Goal: Task Accomplishment & Management: Use online tool/utility

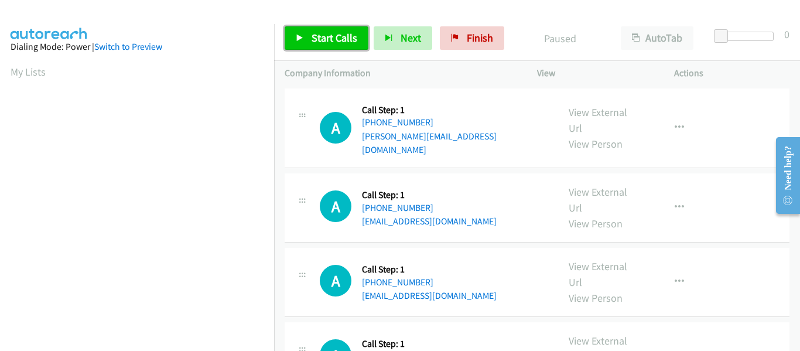
click at [305, 36] on link "Start Calls" at bounding box center [327, 37] width 84 height 23
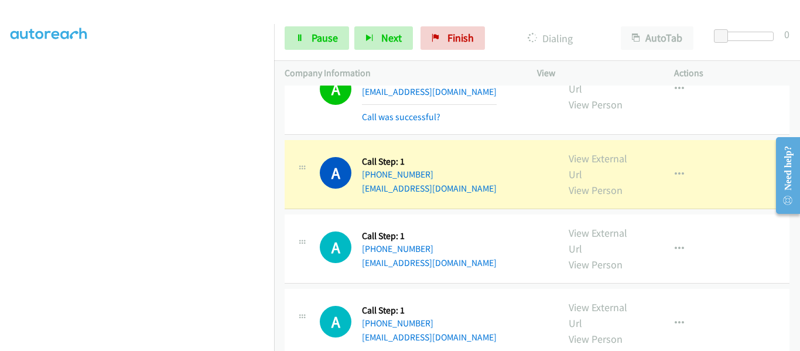
scroll to position [176, 0]
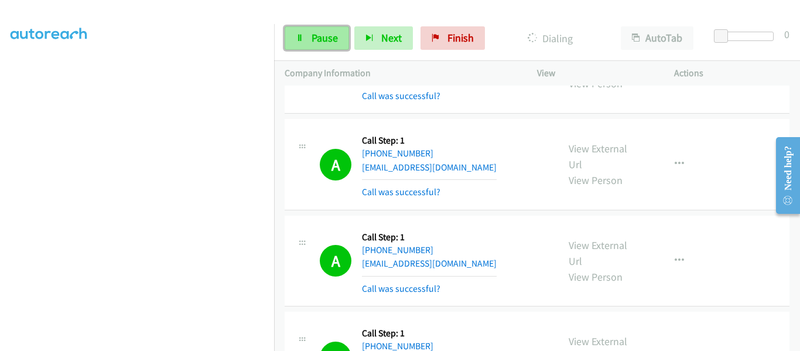
click at [306, 32] on link "Pause" at bounding box center [317, 37] width 64 height 23
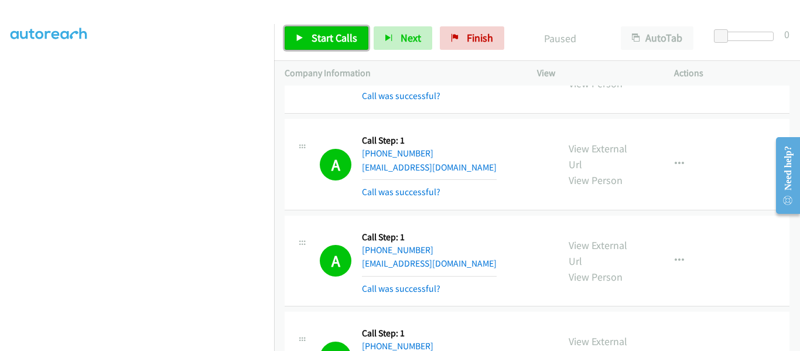
click at [307, 37] on link "Start Calls" at bounding box center [327, 37] width 84 height 23
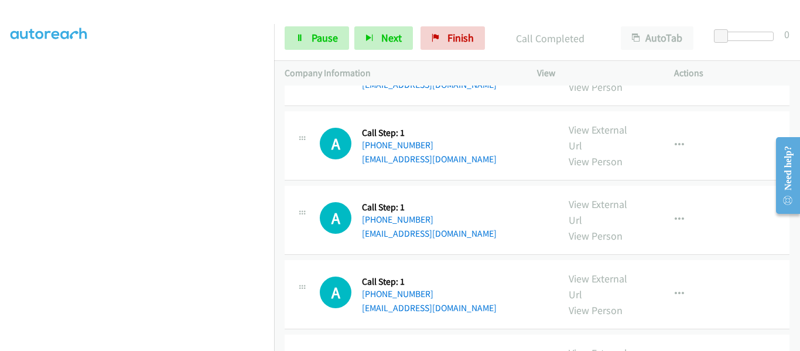
scroll to position [4744, 0]
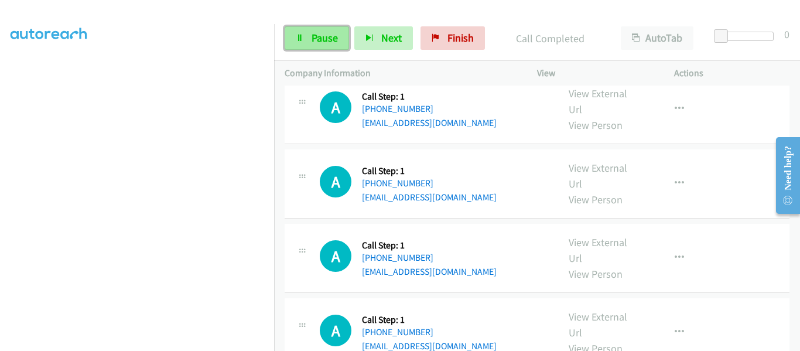
click at [317, 46] on link "Pause" at bounding box center [317, 37] width 64 height 23
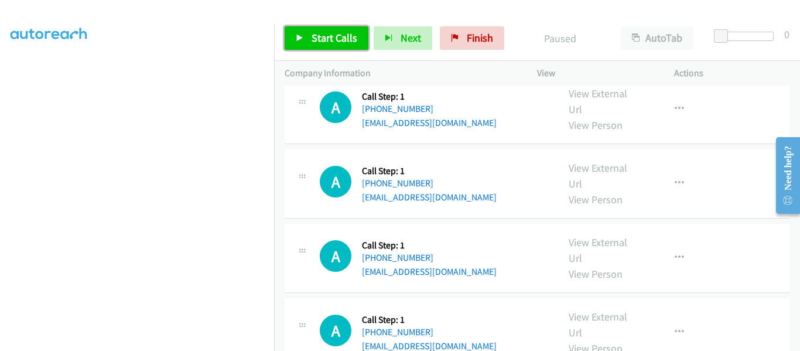
click at [295, 46] on link "Start Calls" at bounding box center [327, 37] width 84 height 23
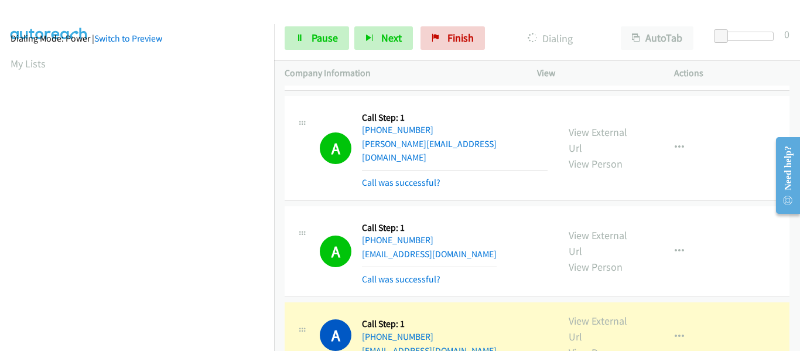
scroll to position [306, 0]
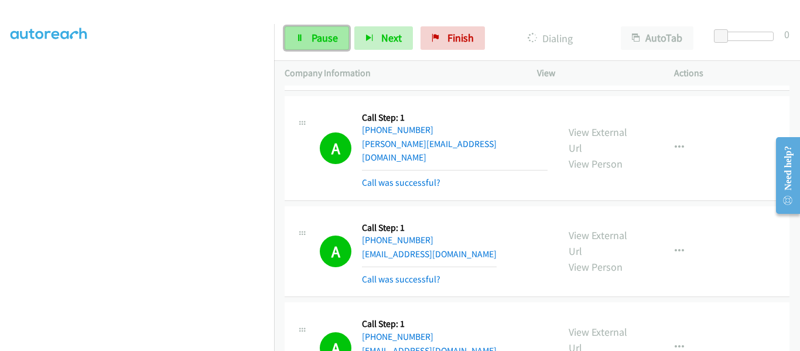
drag, startPoint x: 311, startPoint y: 40, endPoint x: 318, endPoint y: 39, distance: 6.5
click at [312, 40] on span "Pause" at bounding box center [325, 37] width 26 height 13
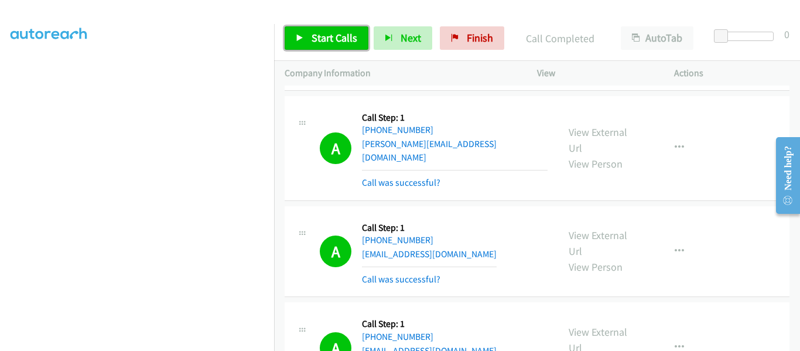
click at [299, 31] on link "Start Calls" at bounding box center [327, 37] width 84 height 23
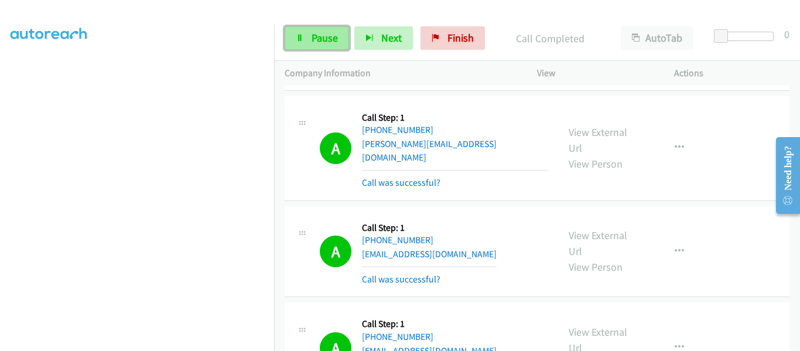
click at [318, 45] on link "Pause" at bounding box center [317, 37] width 64 height 23
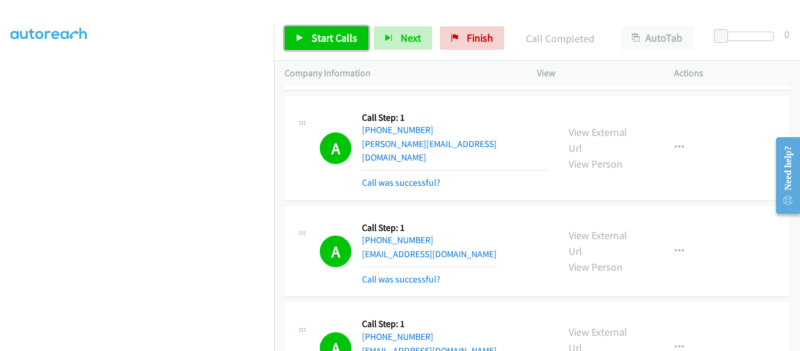
click at [293, 41] on link "Start Calls" at bounding box center [327, 37] width 84 height 23
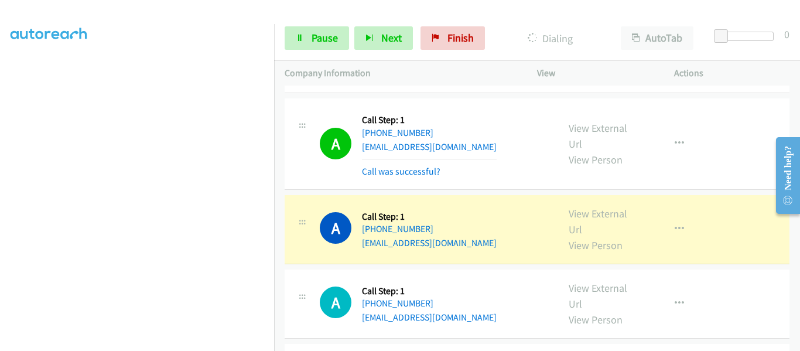
scroll to position [5256, 0]
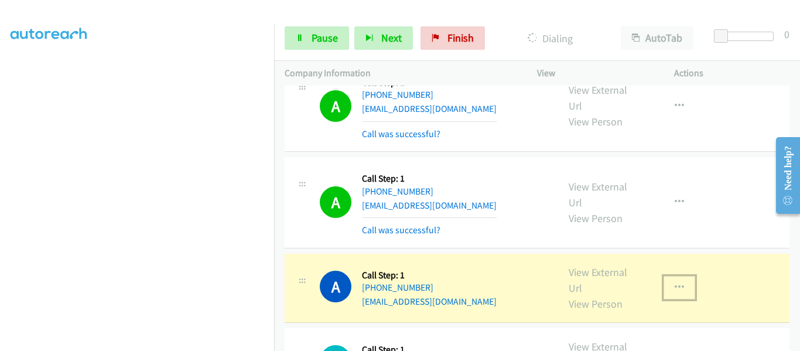
click at [675, 283] on icon "button" at bounding box center [679, 287] width 9 height 9
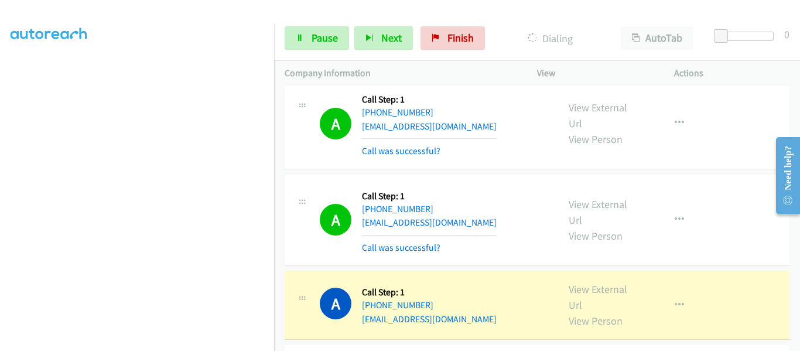
scroll to position [5549, 0]
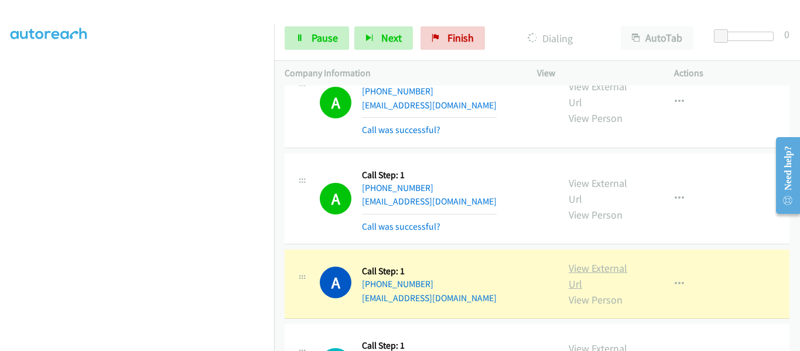
click at [595, 261] on link "View External Url" at bounding box center [598, 275] width 59 height 29
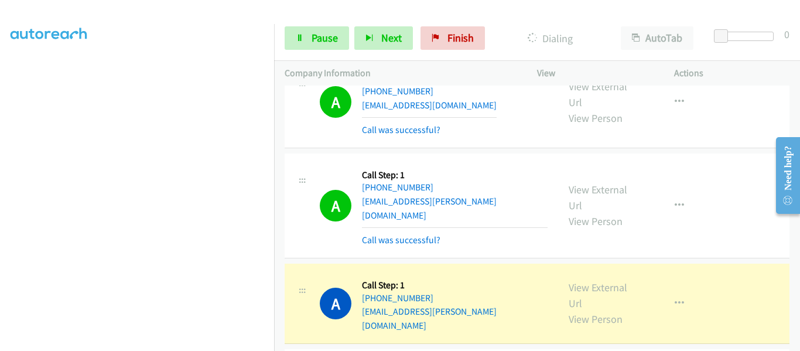
scroll to position [5959, 0]
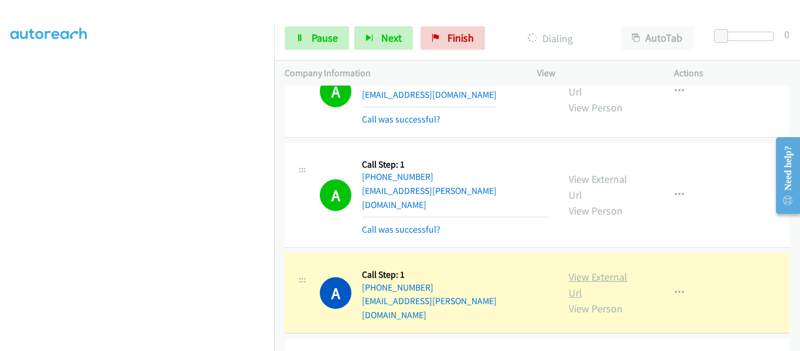
click at [595, 270] on link "View External Url" at bounding box center [598, 284] width 59 height 29
click at [675, 288] on icon "button" at bounding box center [679, 292] width 9 height 9
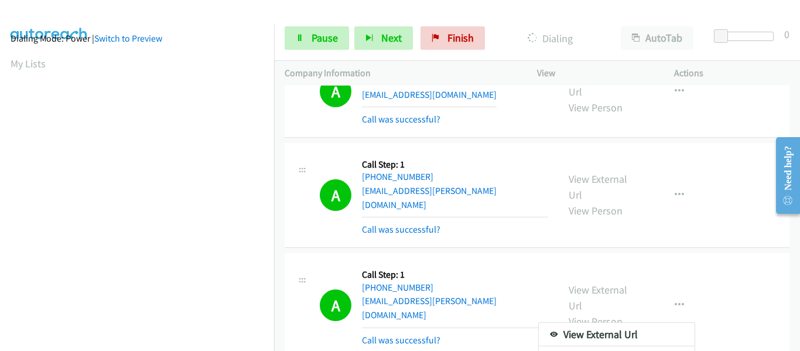
scroll to position [306, 0]
click at [734, 278] on div at bounding box center [400, 175] width 800 height 351
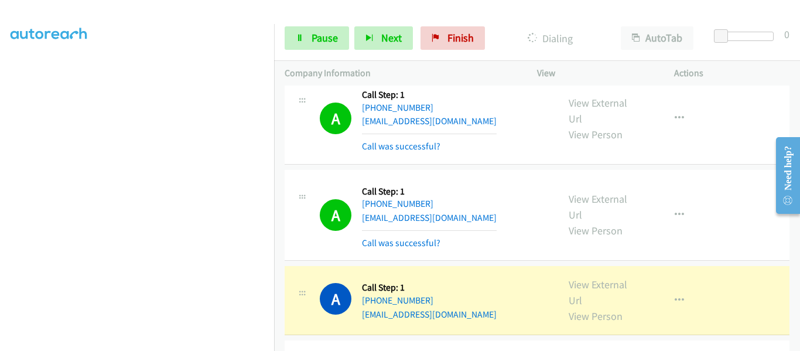
scroll to position [6545, 0]
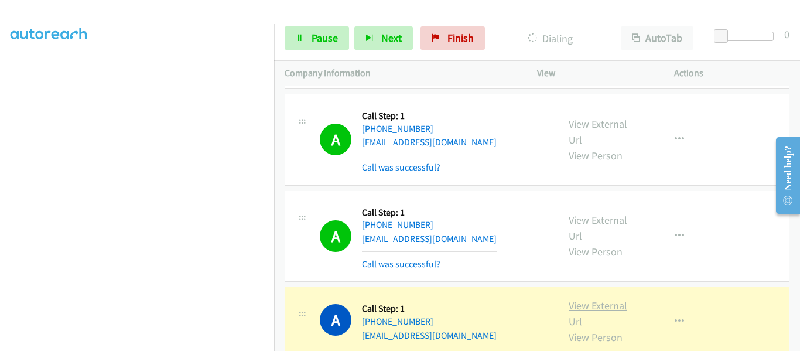
click at [590, 299] on link "View External Url" at bounding box center [598, 313] width 59 height 29
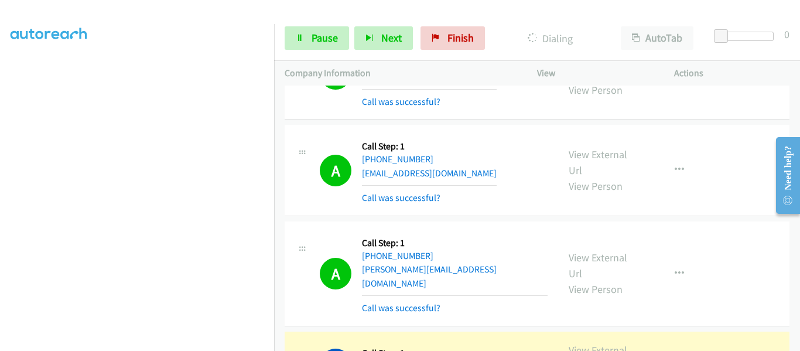
scroll to position [6959, 0]
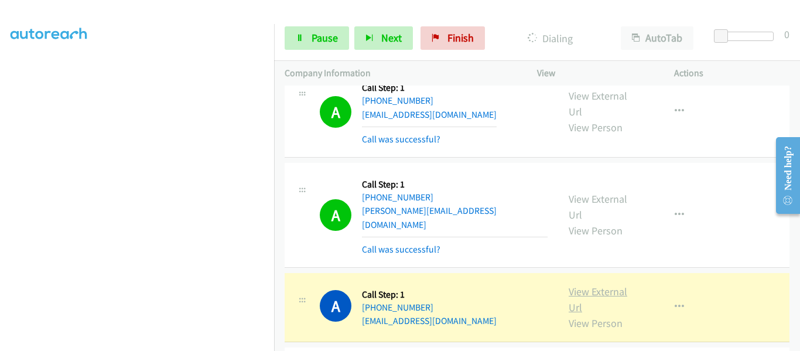
click at [596, 285] on link "View External Url" at bounding box center [598, 299] width 59 height 29
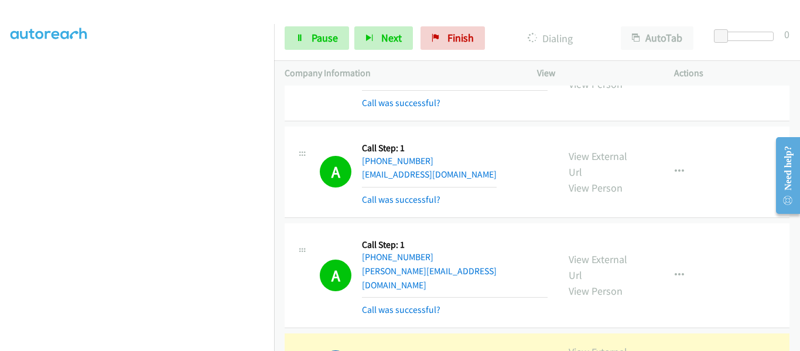
scroll to position [7135, 0]
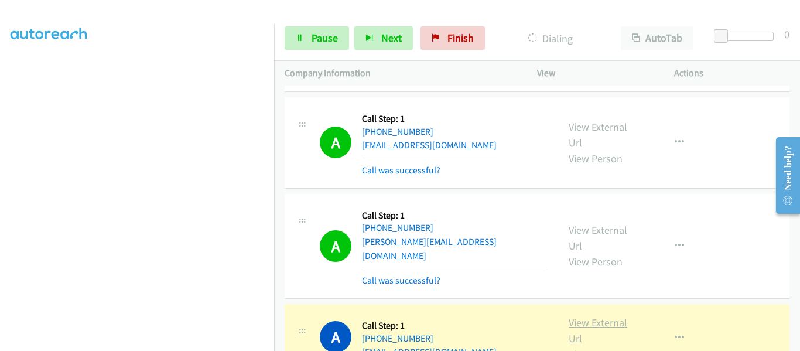
click at [596, 316] on link "View External Url" at bounding box center [598, 330] width 59 height 29
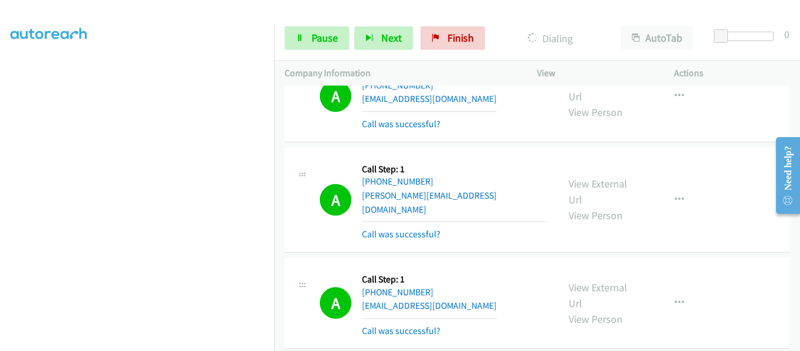
scroll to position [7252, 0]
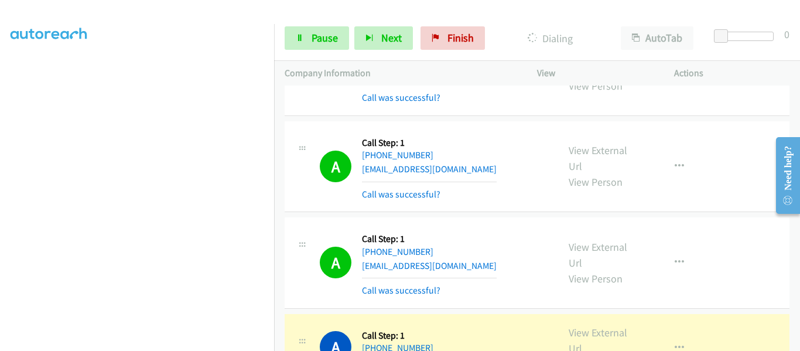
scroll to position [7779, 0]
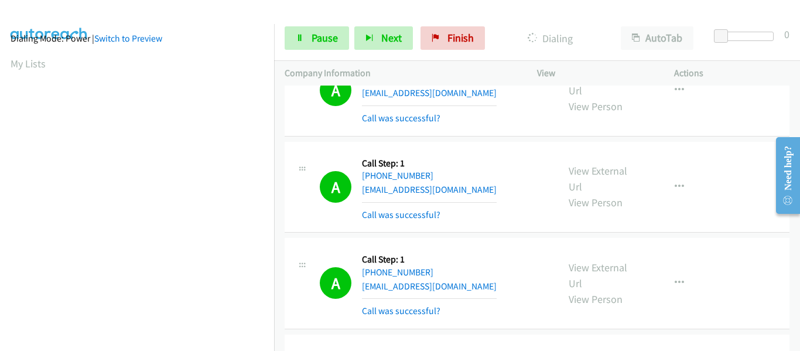
scroll to position [306, 0]
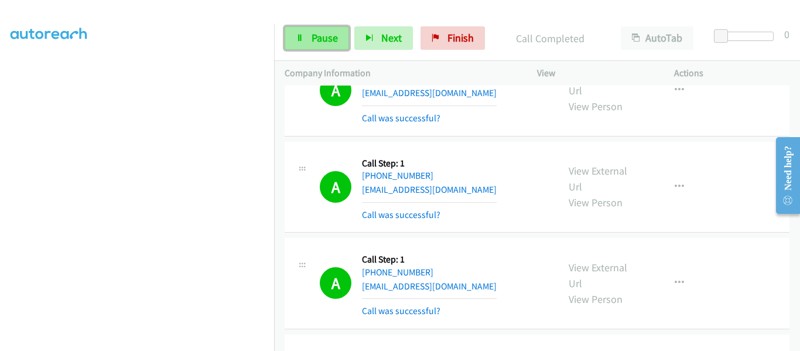
click at [305, 42] on link "Pause" at bounding box center [317, 37] width 64 height 23
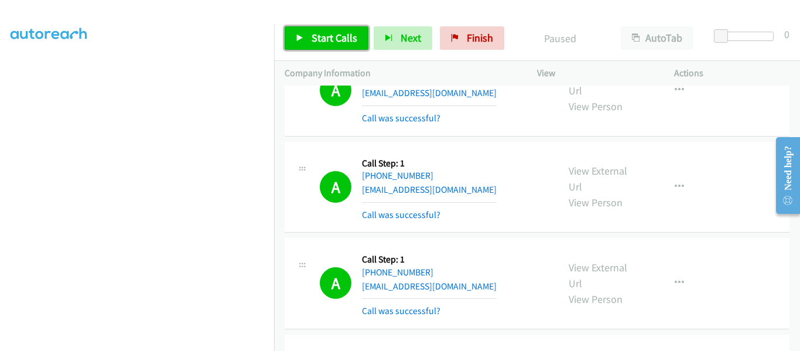
click at [296, 39] on icon at bounding box center [300, 39] width 8 height 8
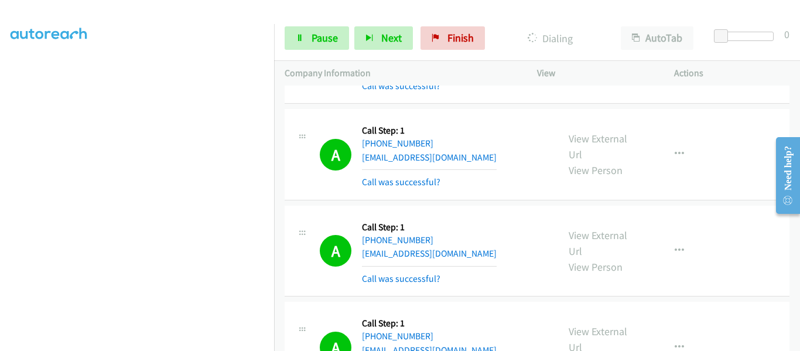
scroll to position [8834, 0]
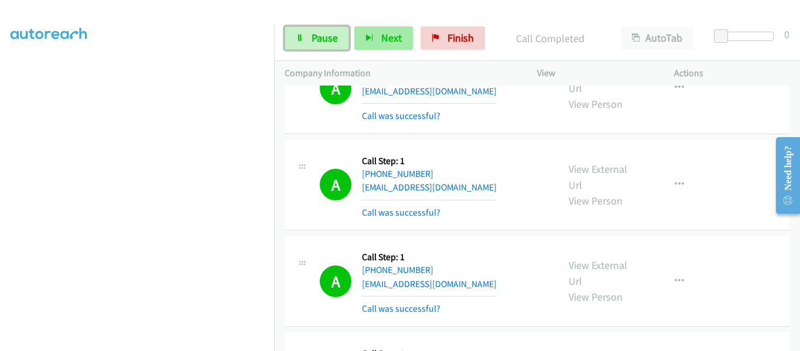
drag, startPoint x: 309, startPoint y: 40, endPoint x: 358, endPoint y: 43, distance: 48.7
click at [309, 41] on link "Pause" at bounding box center [317, 37] width 64 height 23
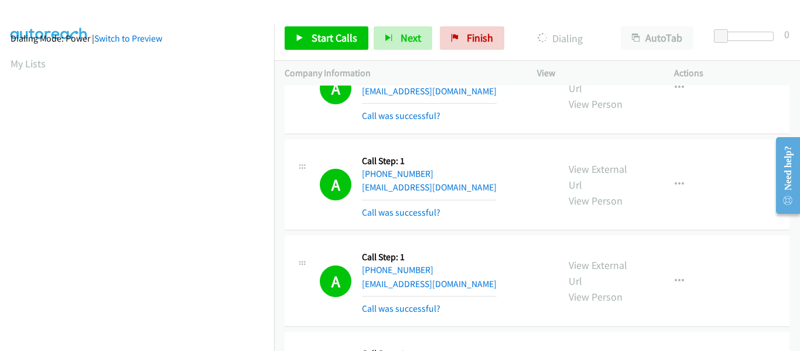
scroll to position [306, 0]
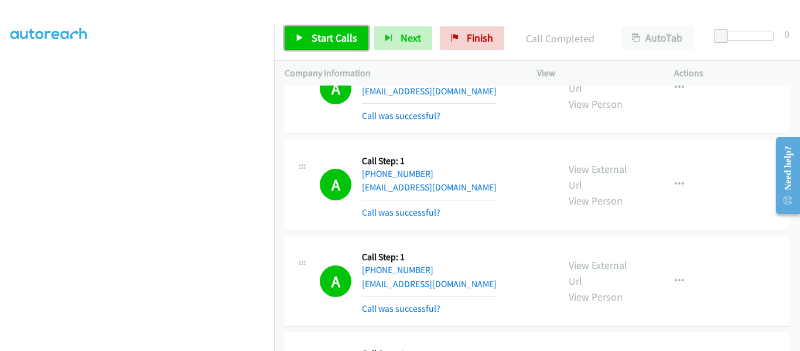
click at [292, 38] on link "Start Calls" at bounding box center [327, 37] width 84 height 23
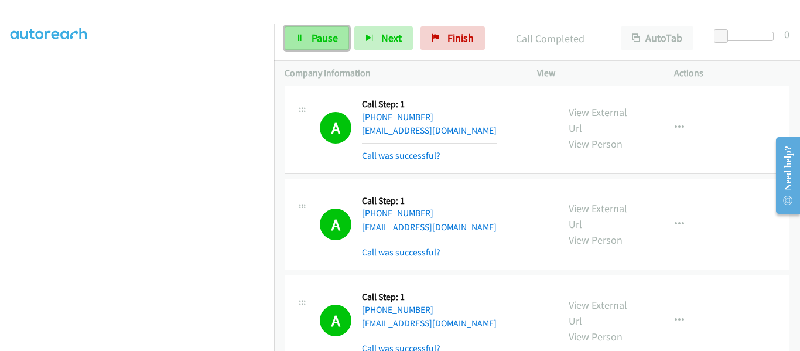
click at [301, 43] on link "Pause" at bounding box center [317, 37] width 64 height 23
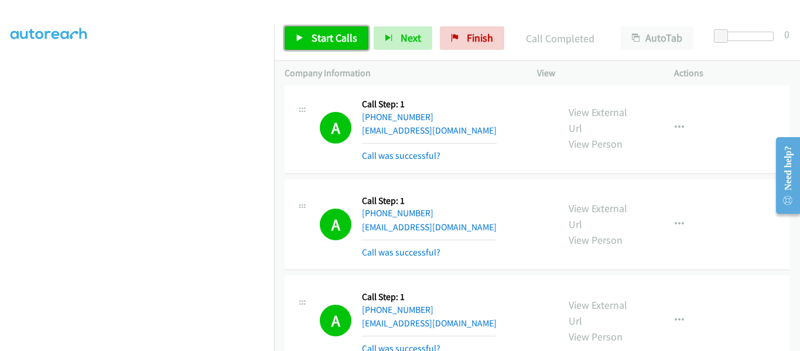
click at [295, 40] on link "Start Calls" at bounding box center [327, 37] width 84 height 23
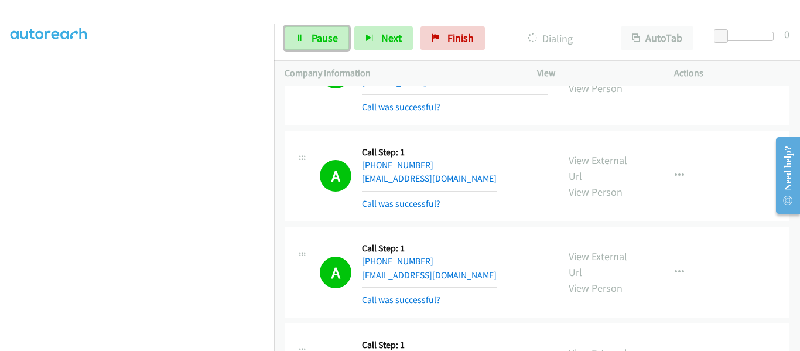
drag, startPoint x: 303, startPoint y: 40, endPoint x: 324, endPoint y: 56, distance: 25.5
click at [303, 40] on icon at bounding box center [300, 39] width 8 height 8
